Goal: Navigation & Orientation: Find specific page/section

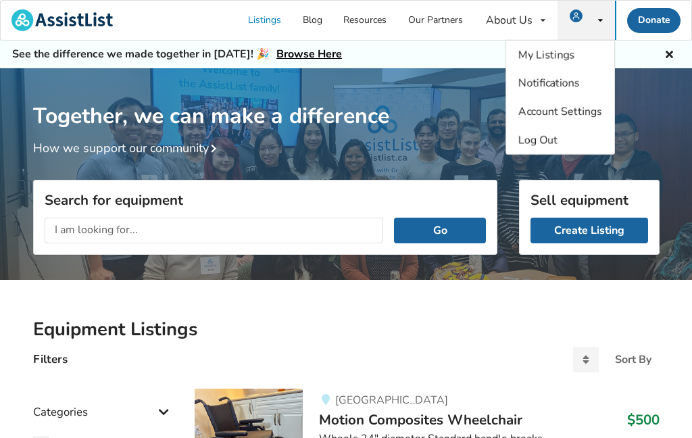
click at [602, 11] on div "My Listings Notifications Account Settings Log Out" at bounding box center [586, 20] width 57 height 39
click at [595, 9] on div "My Listings Notifications Account Settings Log Out" at bounding box center [586, 20] width 57 height 39
click at [535, 47] on span "My Listings" at bounding box center [547, 54] width 56 height 15
click at [541, 44] on link "My Listings" at bounding box center [560, 55] width 108 height 28
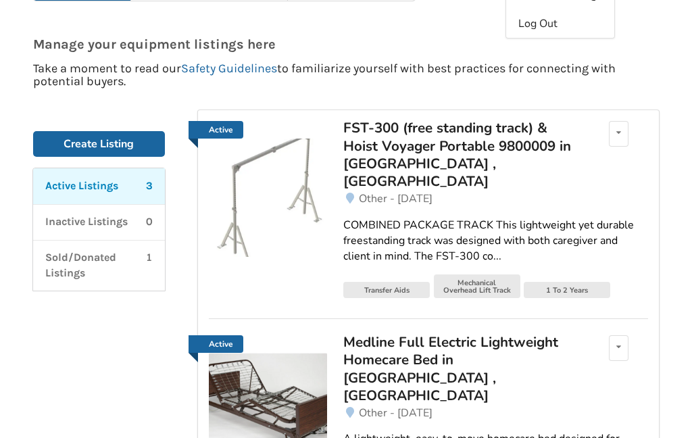
scroll to position [115, 0]
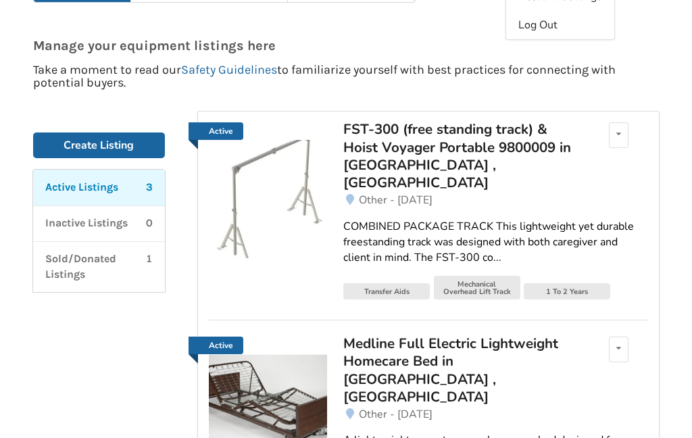
click at [375, 158] on div "FST-300 (free standing track) & Hoist Voyager Portable 9800009 in [GEOGRAPHIC_D…" at bounding box center [461, 156] width 237 height 72
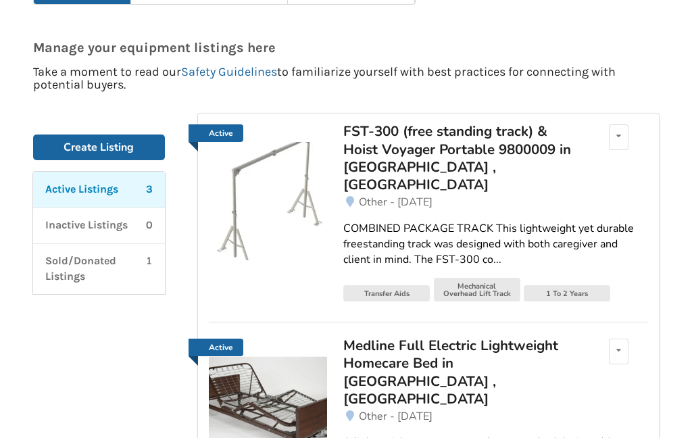
scroll to position [110, 0]
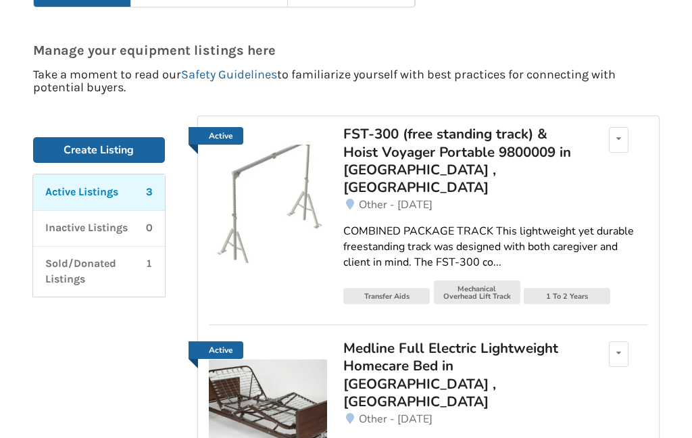
click at [358, 352] on div "Medline Full Electric Lightweight Homecare Bed in [GEOGRAPHIC_DATA] , [GEOGRAPH…" at bounding box center [461, 375] width 237 height 72
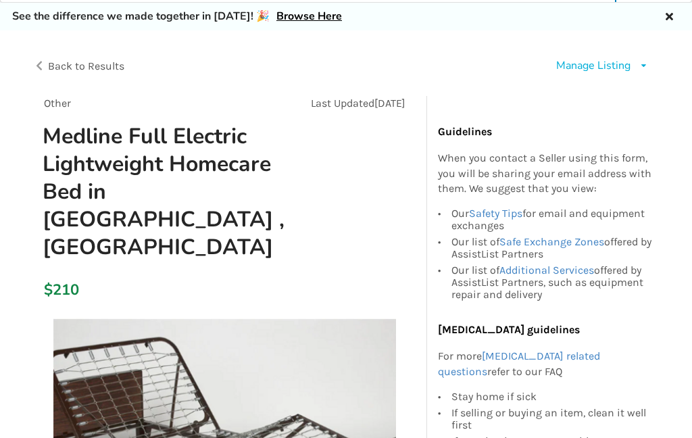
scroll to position [37, 0]
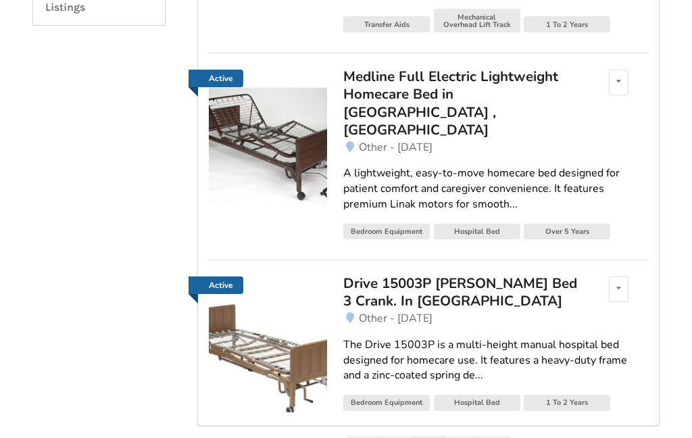
scroll to position [383, 0]
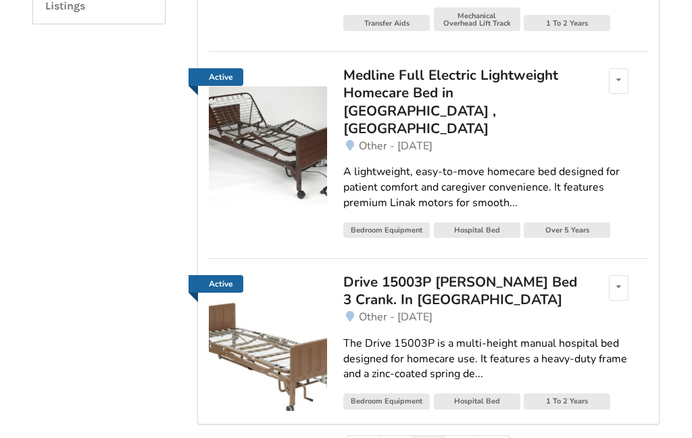
click at [243, 306] on img at bounding box center [268, 352] width 118 height 118
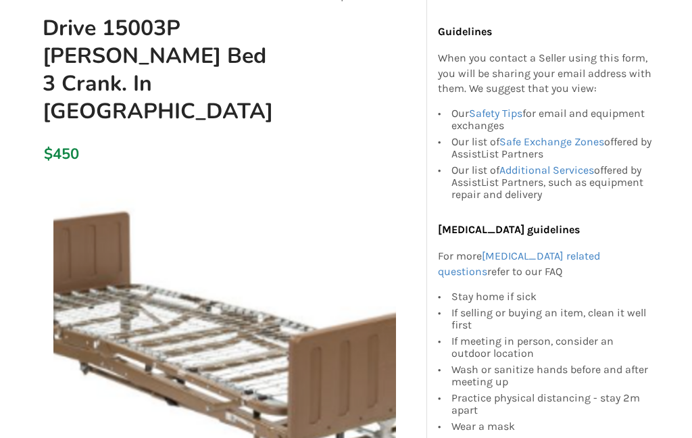
scroll to position [164, 0]
